Goal: Information Seeking & Learning: Learn about a topic

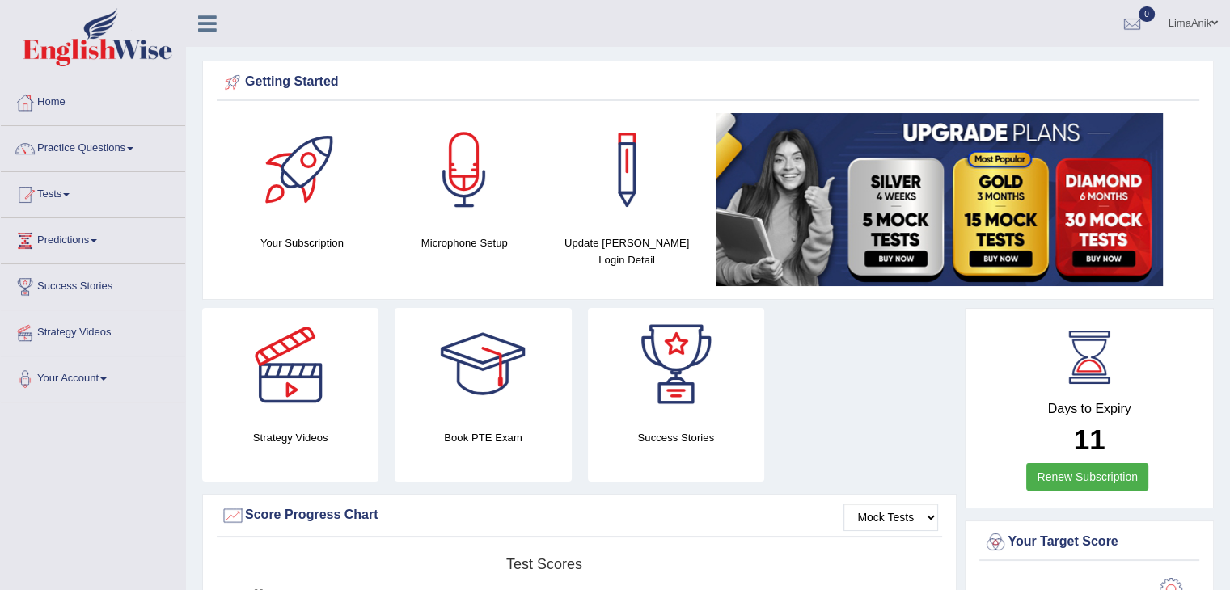
click at [123, 146] on link "Practice Questions" at bounding box center [93, 146] width 184 height 40
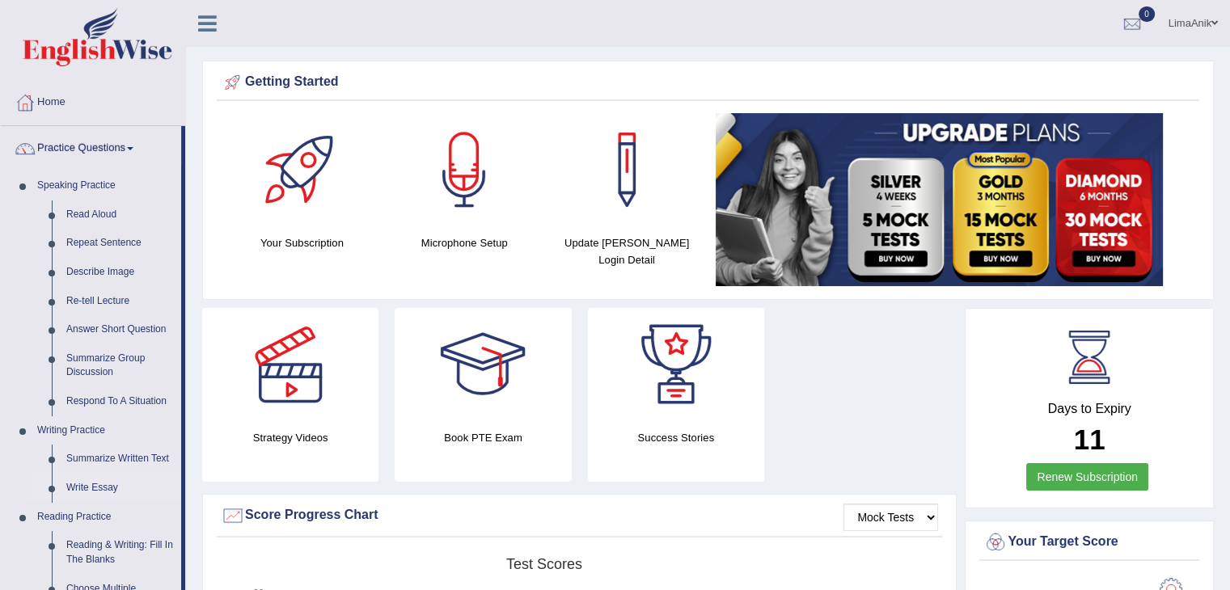
click at [108, 486] on link "Write Essay" at bounding box center [120, 488] width 122 height 29
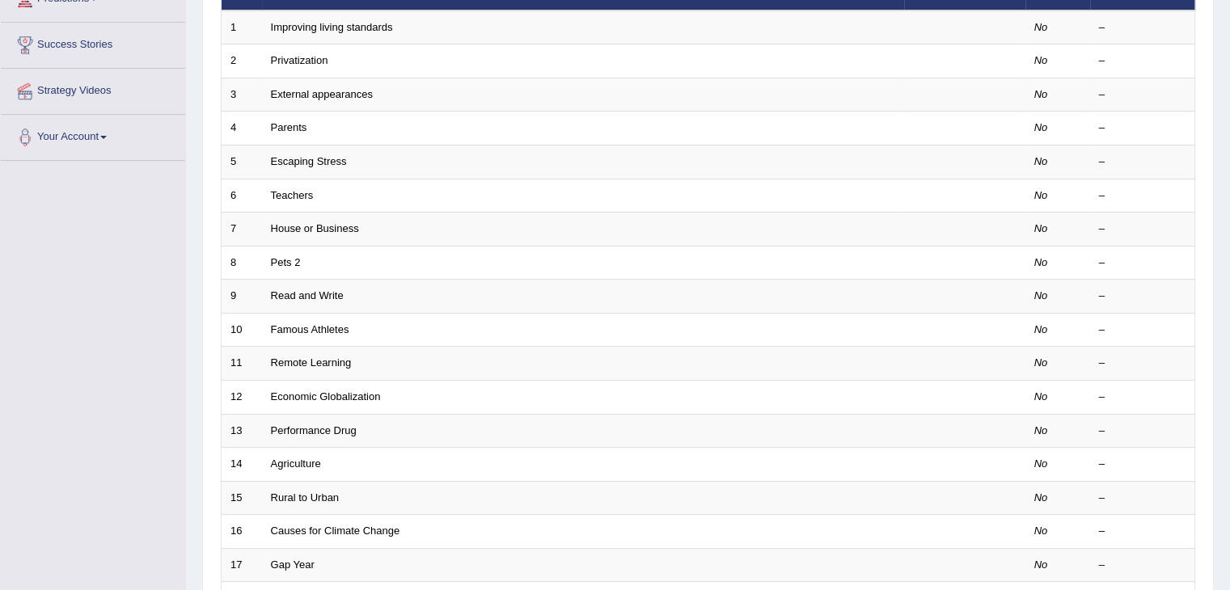
scroll to position [475, 0]
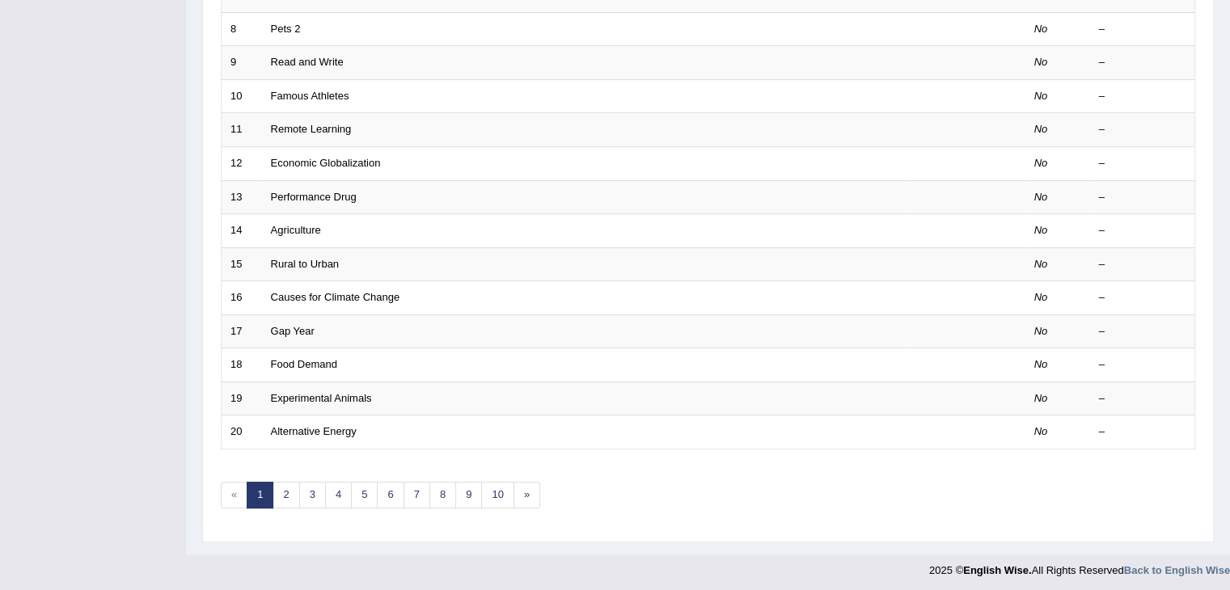
drag, startPoint x: 1241, startPoint y: 285, endPoint x: 1241, endPoint y: 606, distance: 321.8
click at [466, 492] on link "9" at bounding box center [468, 495] width 27 height 27
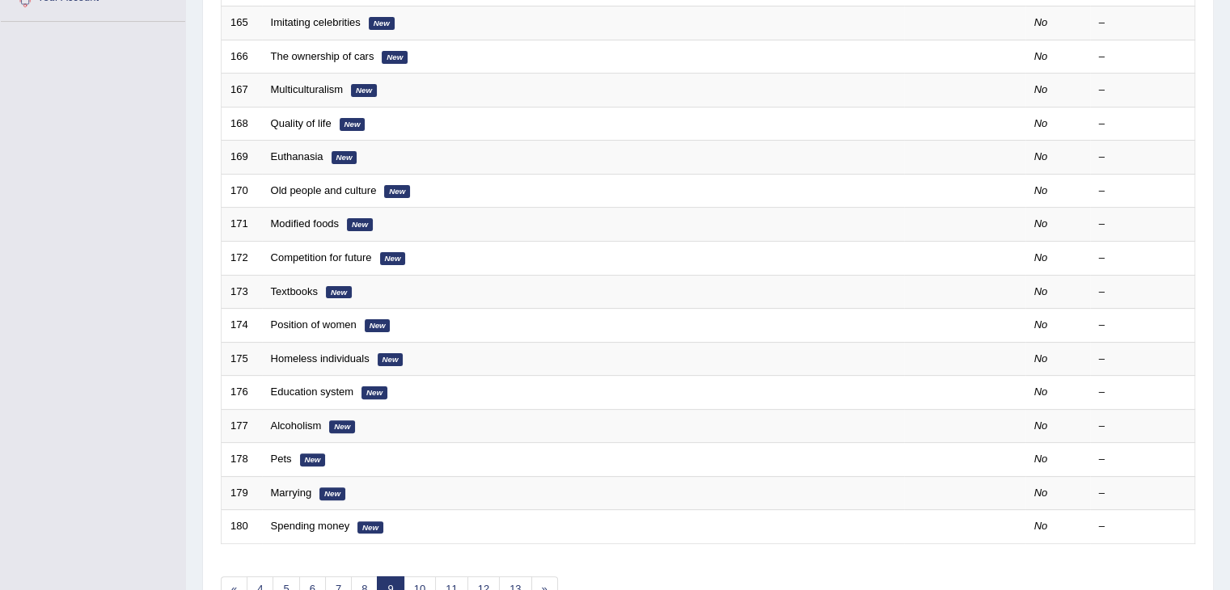
scroll to position [475, 0]
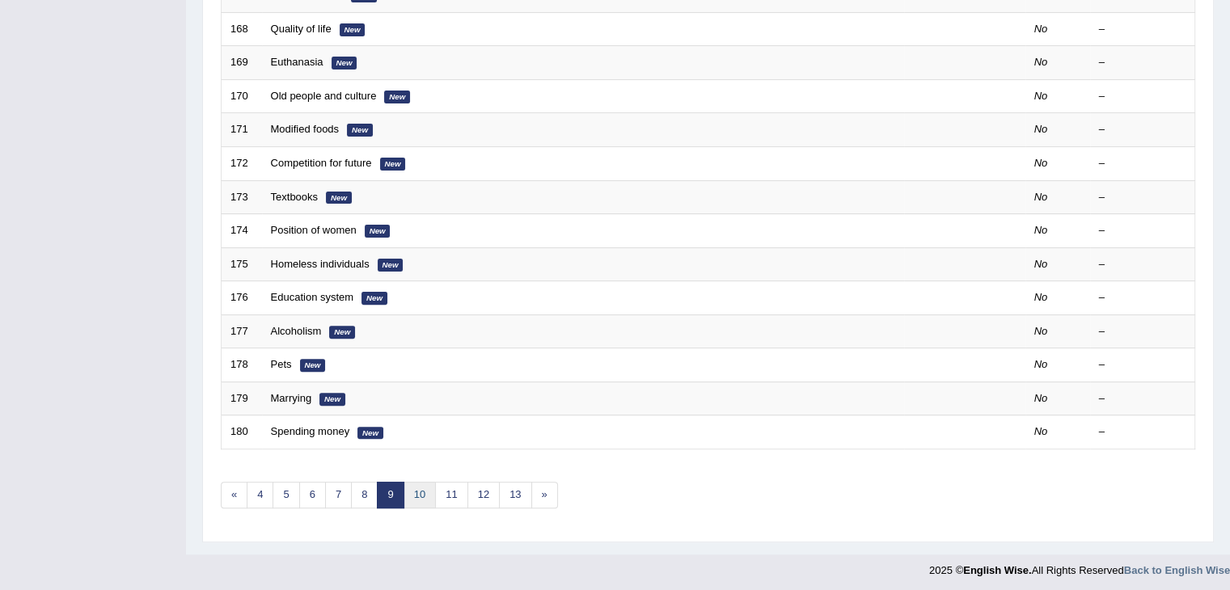
click at [420, 492] on link "10" at bounding box center [419, 495] width 32 height 27
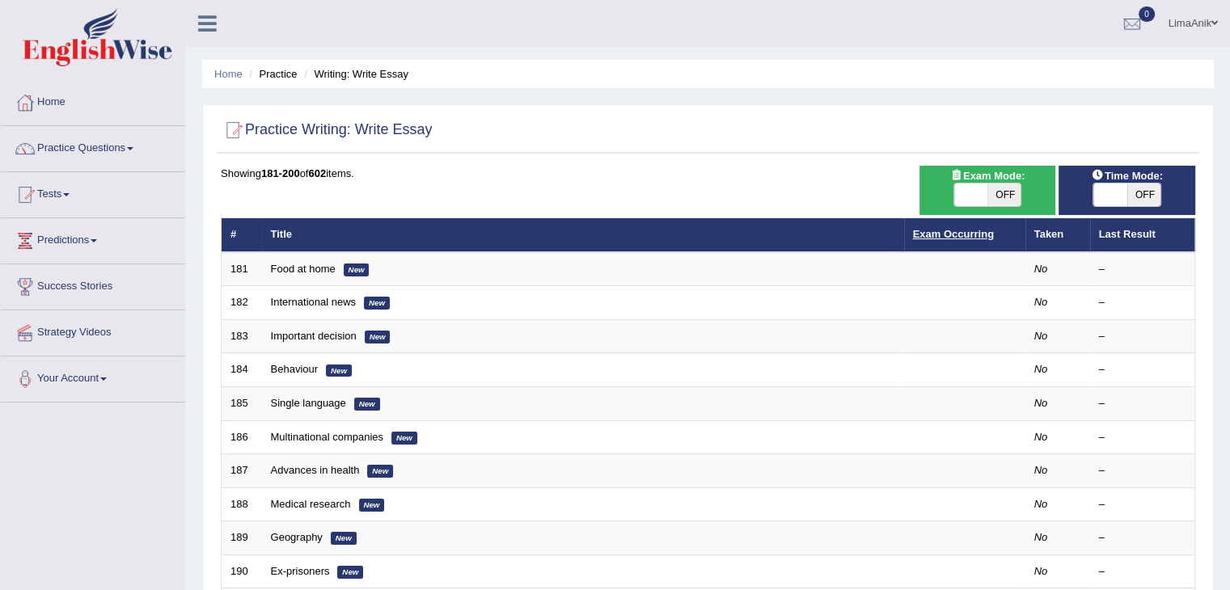
click at [945, 237] on link "Exam Occurring" at bounding box center [953, 234] width 81 height 12
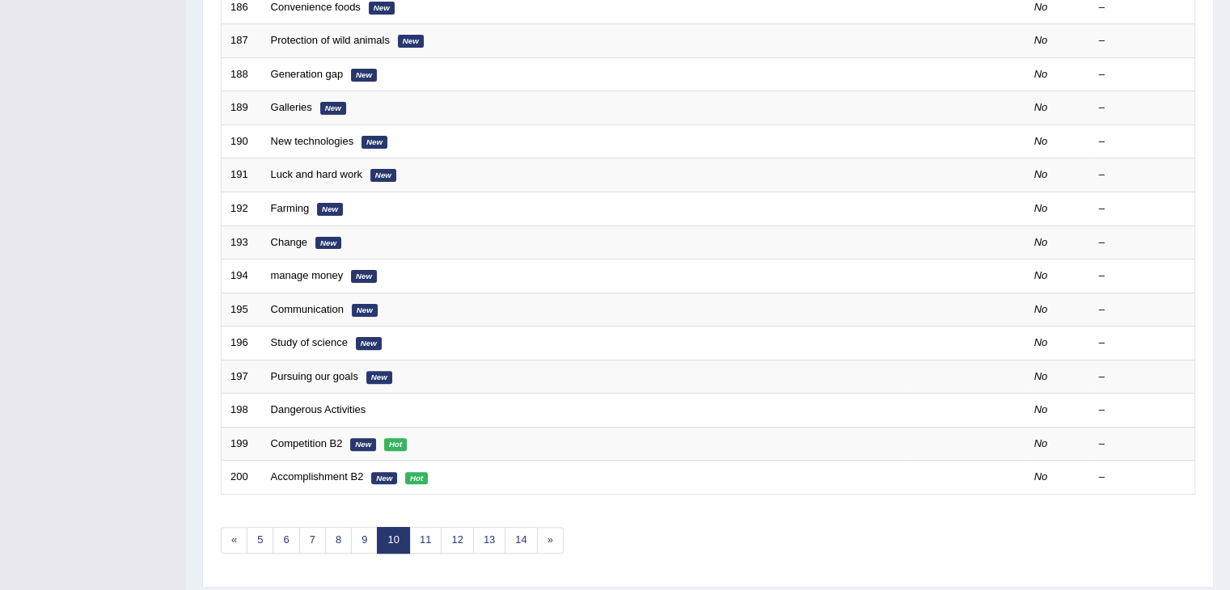
scroll to position [475, 0]
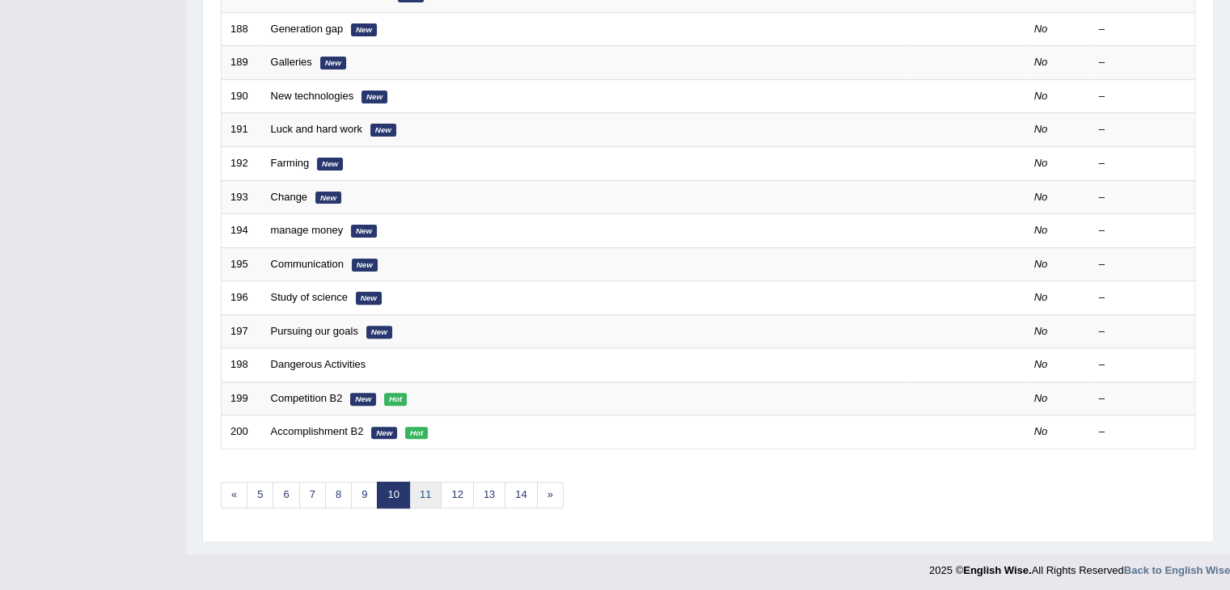
click at [425, 494] on link "11" at bounding box center [425, 495] width 32 height 27
